Goal: Task Accomplishment & Management: Manage account settings

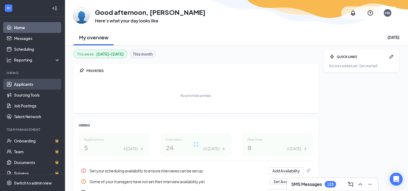
click at [34, 89] on link "Applicants" at bounding box center [37, 84] width 46 height 11
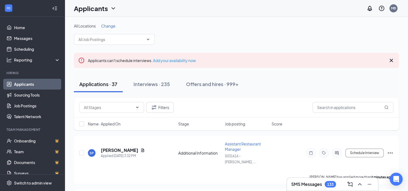
click at [110, 25] on span "Change" at bounding box center [108, 25] width 14 height 5
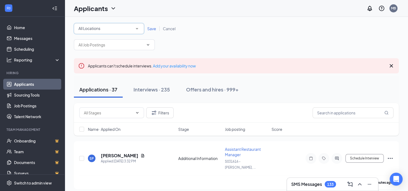
click at [110, 26] on div "All Locations" at bounding box center [109, 28] width 61 height 6
drag, startPoint x: 144, startPoint y: 54, endPoint x: 137, endPoint y: 100, distance: 46.1
click at [209, 24] on div "All Locations All Locations Save Cancel" at bounding box center [236, 28] width 325 height 11
click at [138, 28] on icon "SmallChevronDown" at bounding box center [137, 28] width 2 height 1
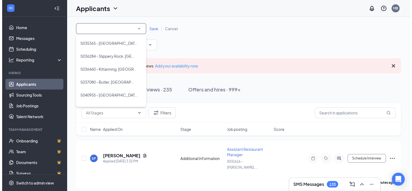
scroll to position [140, 0]
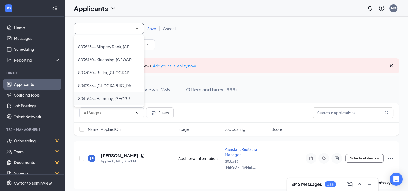
click at [117, 100] on span "S041643 - Harmony, PA" at bounding box center [116, 98] width 76 height 5
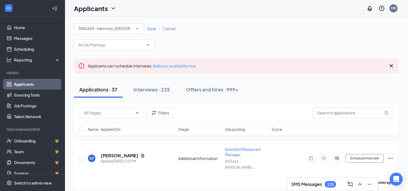
click at [151, 28] on span "Save" at bounding box center [151, 28] width 9 height 5
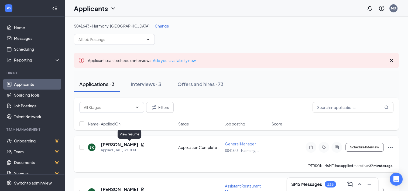
click at [141, 142] on icon "Document" at bounding box center [143, 144] width 4 height 4
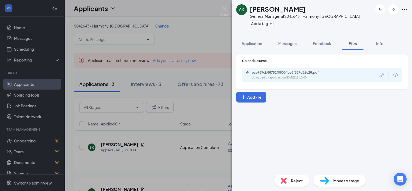
click at [281, 80] on div "eae987cb88752f08004be8f327d61e28.pdf Uploaded by applicant on Oct 15, 2025 at 1…" at bounding box center [322, 75] width 160 height 14
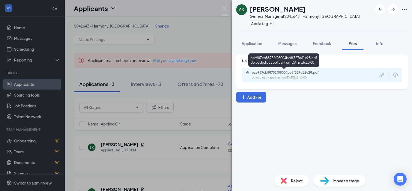
click at [280, 76] on div "Uploaded by applicant on Oct 15, 2025 at 15:10:00" at bounding box center [292, 78] width 81 height 4
